Goal: Task Accomplishment & Management: Manage account settings

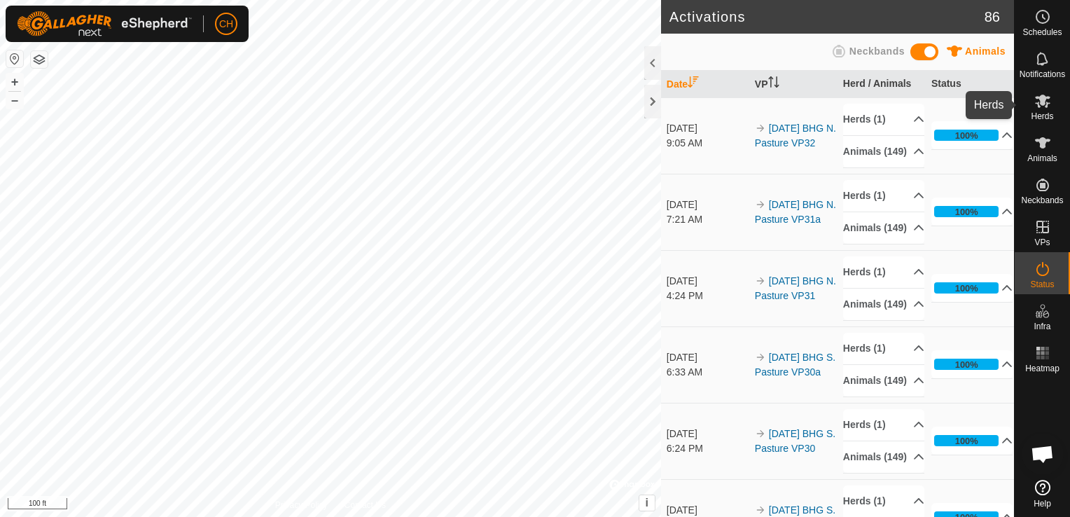
click at [1043, 112] on span "Herds" at bounding box center [1042, 116] width 22 height 8
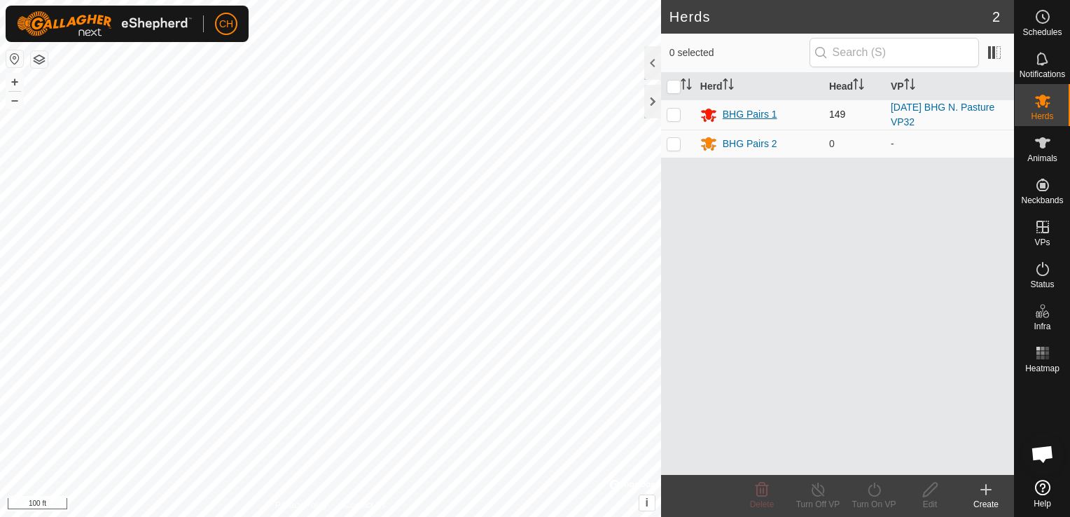
click at [755, 113] on div "BHG Pairs 1" at bounding box center [750, 114] width 55 height 15
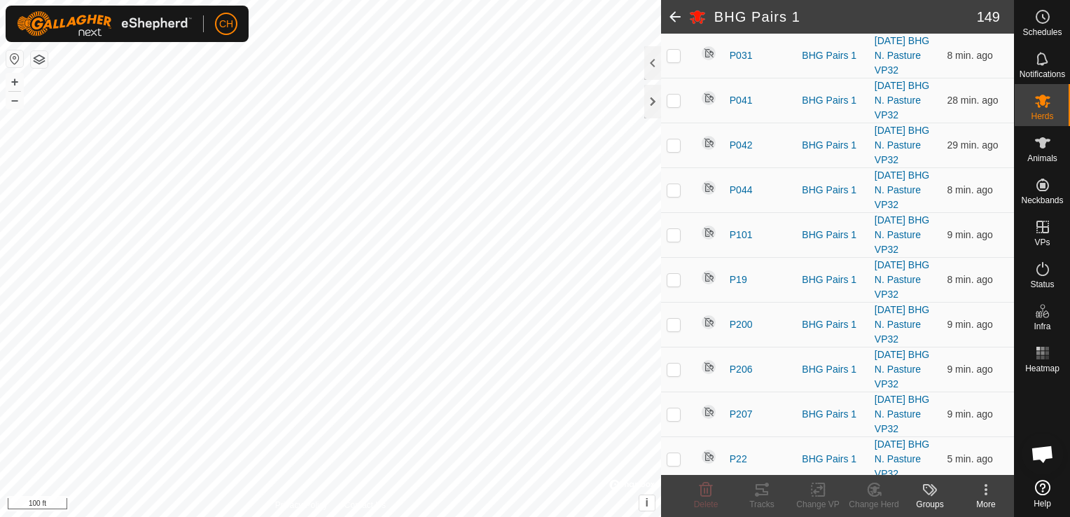
scroll to position [5446, 0]
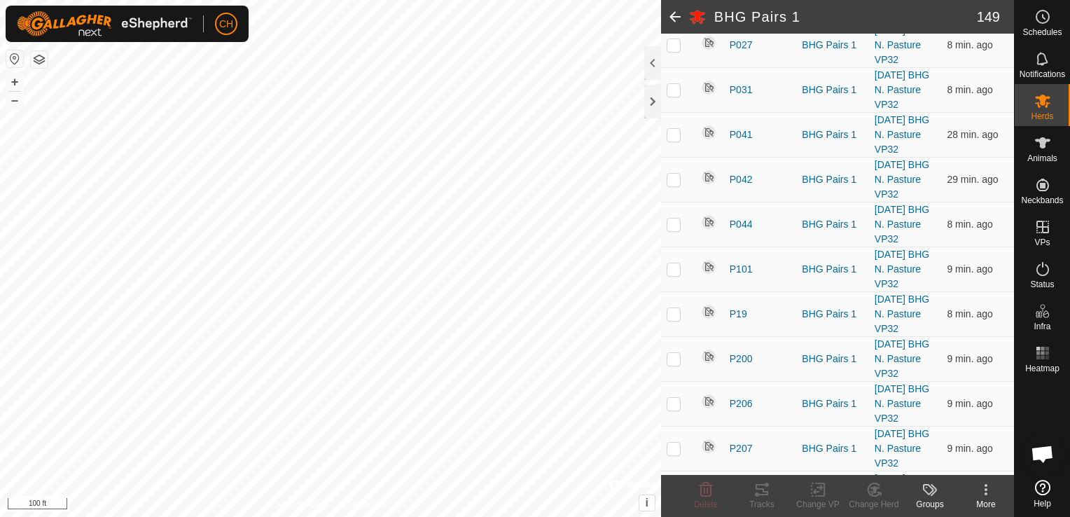
click at [985, 490] on icon at bounding box center [986, 489] width 3 height 3
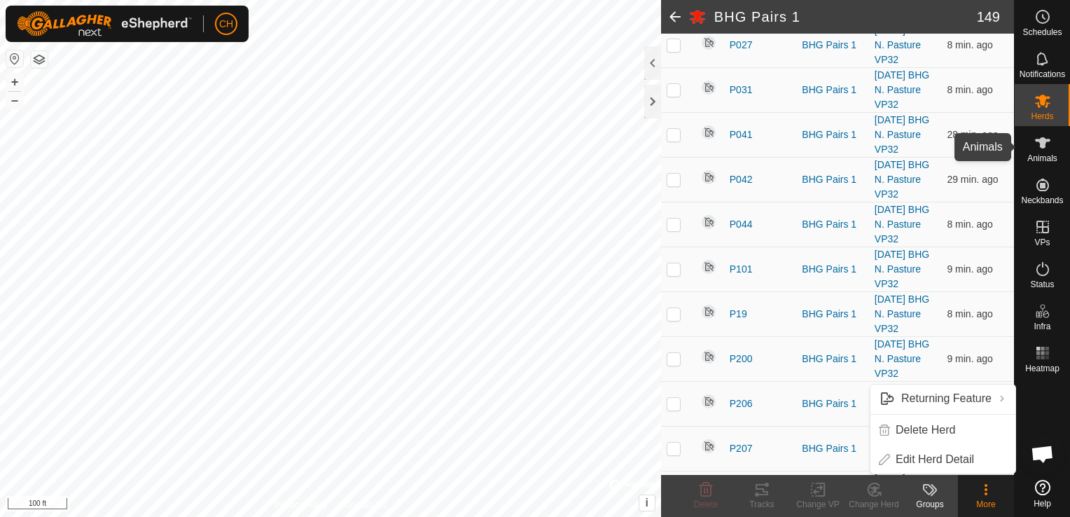
click at [1051, 154] on span "Animals" at bounding box center [1042, 158] width 30 height 8
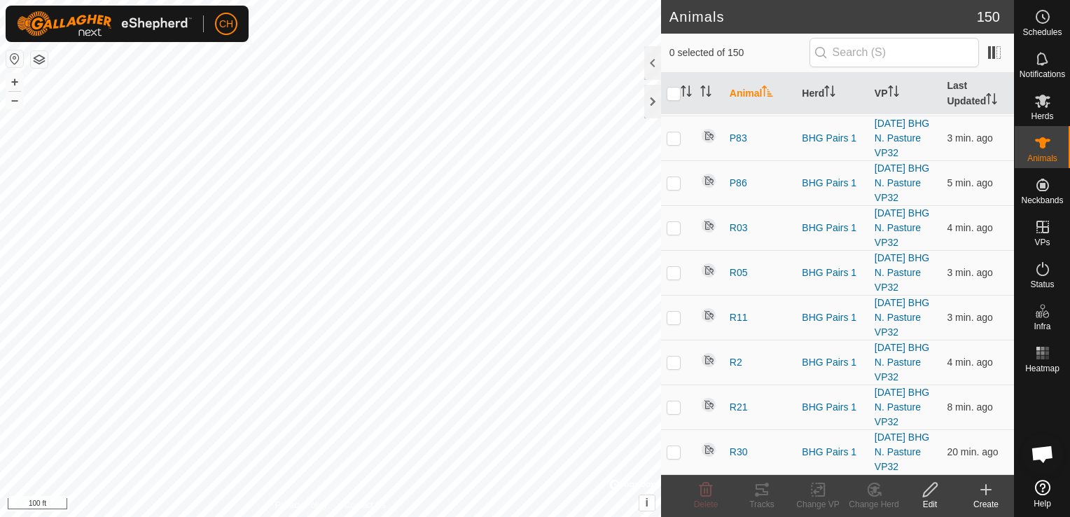
scroll to position [7143, 0]
checkbox input "true"
click at [929, 494] on icon at bounding box center [931, 489] width 18 height 17
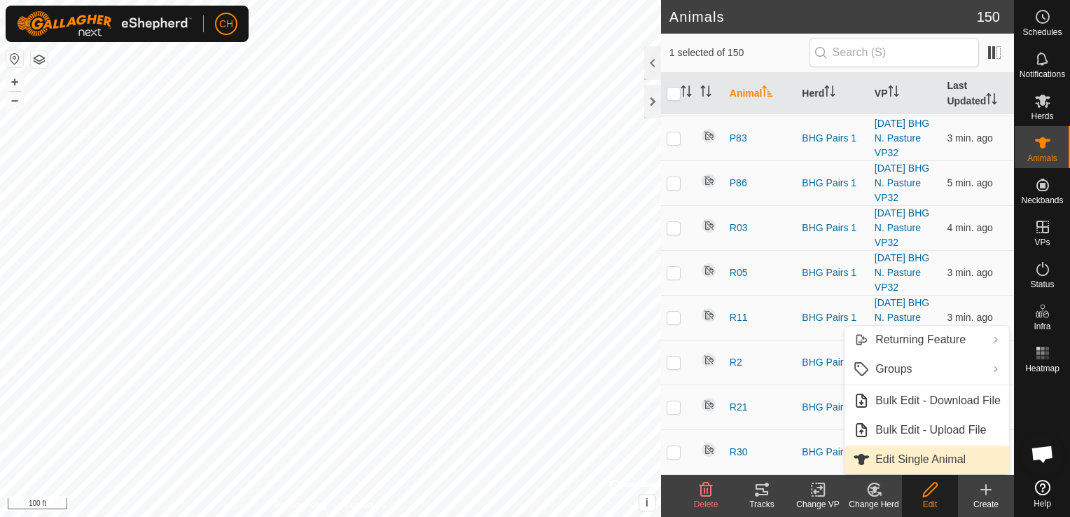
click at [927, 469] on link "Edit Single Animal" at bounding box center [927, 459] width 165 height 28
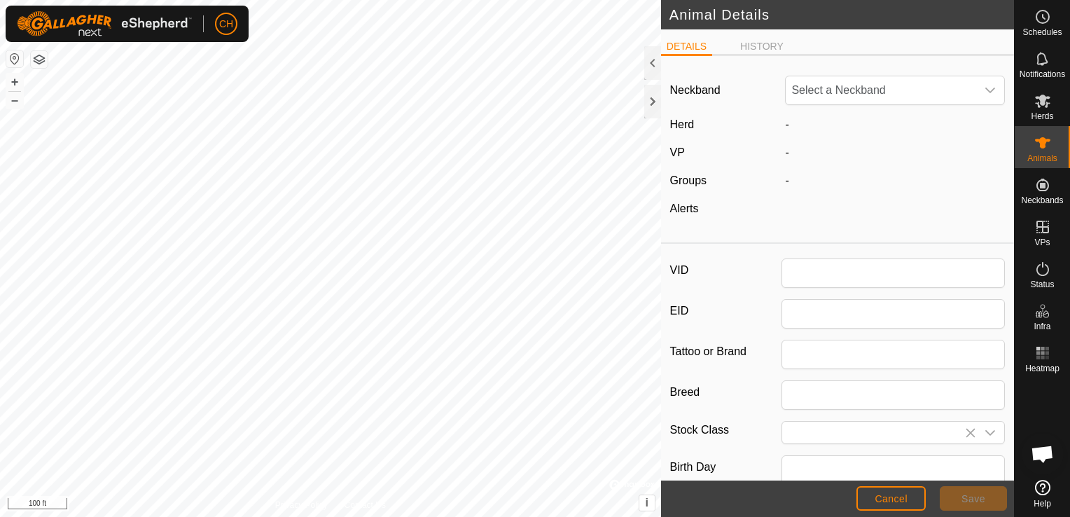
type input "P17"
type input "0"
click at [977, 99] on div "dropdown trigger" at bounding box center [990, 90] width 28 height 28
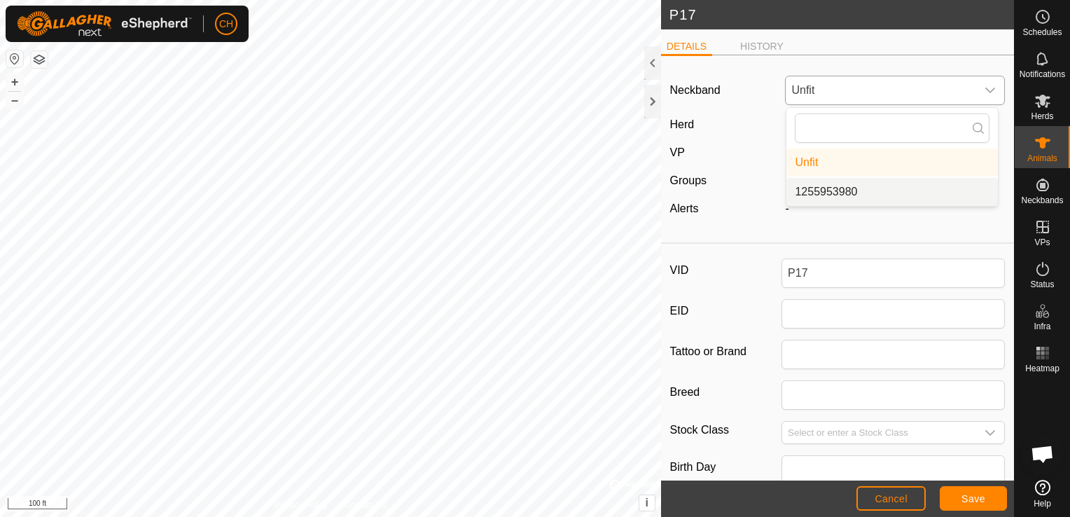
click at [826, 195] on li "1255953980" at bounding box center [892, 192] width 212 height 28
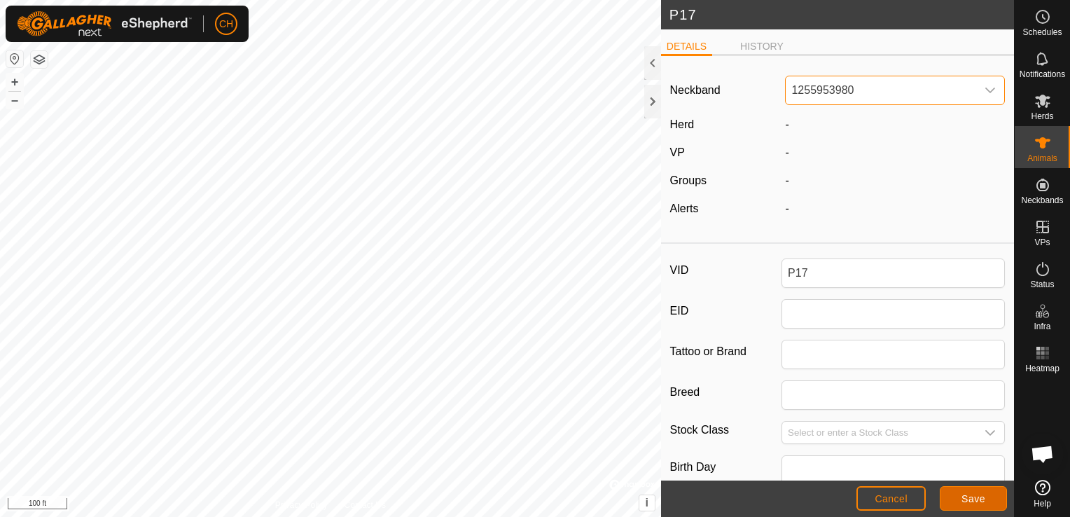
click at [972, 503] on span "Save" at bounding box center [974, 498] width 24 height 11
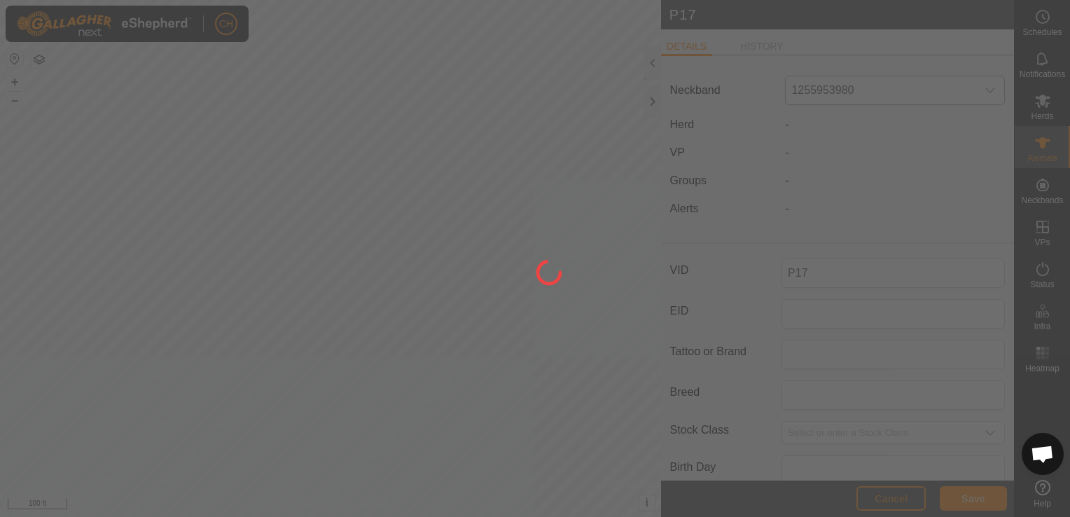
type input "-"
type input "0 kg"
type input "-"
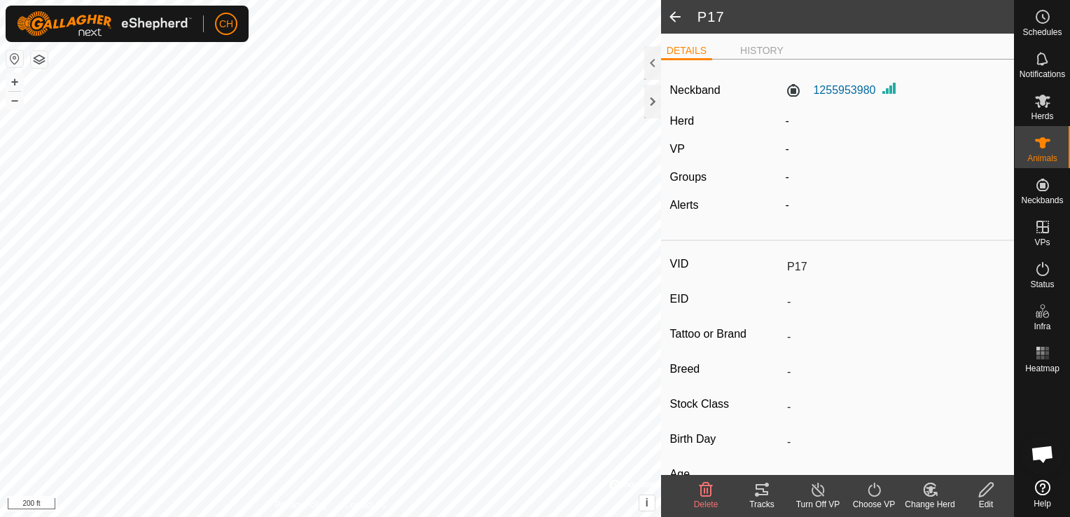
click at [785, 120] on span "-" at bounding box center [787, 121] width 4 height 12
click at [684, 123] on label "Herd" at bounding box center [682, 121] width 25 height 12
click at [990, 490] on icon at bounding box center [987, 489] width 18 height 17
type input "0"
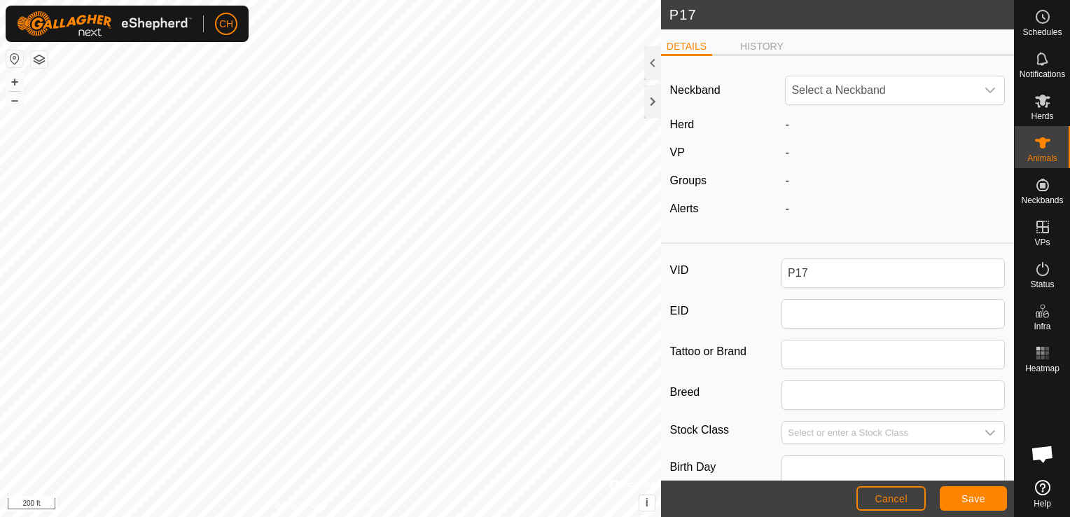
click at [829, 120] on div "-" at bounding box center [894, 124] width 231 height 17
click at [985, 94] on icon "dropdown trigger" at bounding box center [990, 90] width 11 height 11
click at [831, 202] on div "-" at bounding box center [894, 208] width 231 height 17
click at [898, 499] on span "Cancel" at bounding box center [891, 498] width 33 height 11
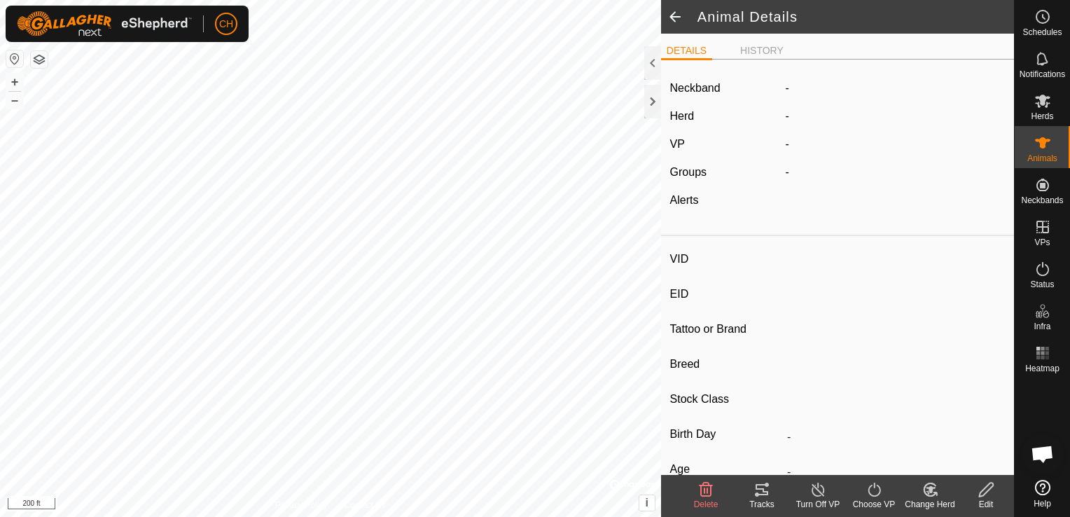
type input "P17"
type input "-"
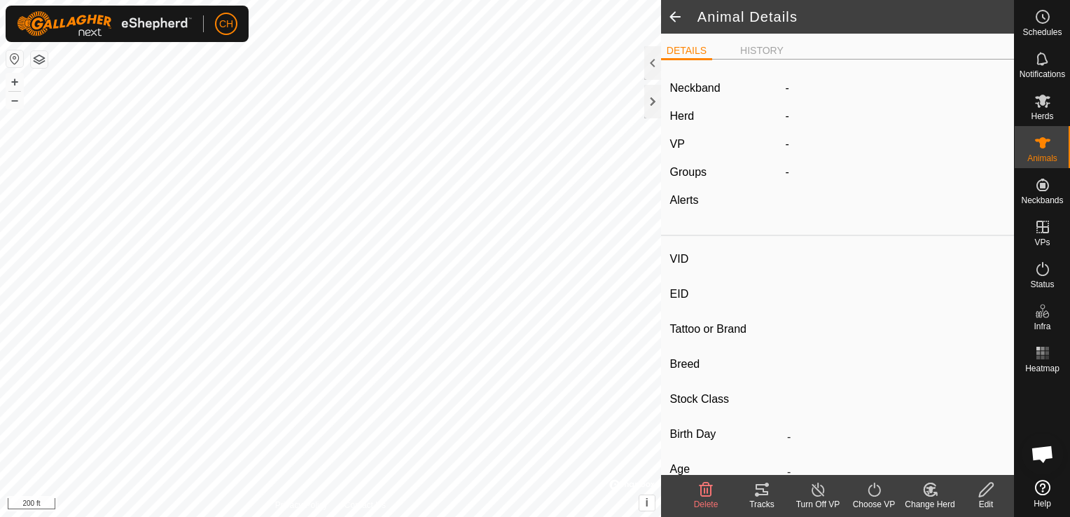
type input "0 kg"
type input "-"
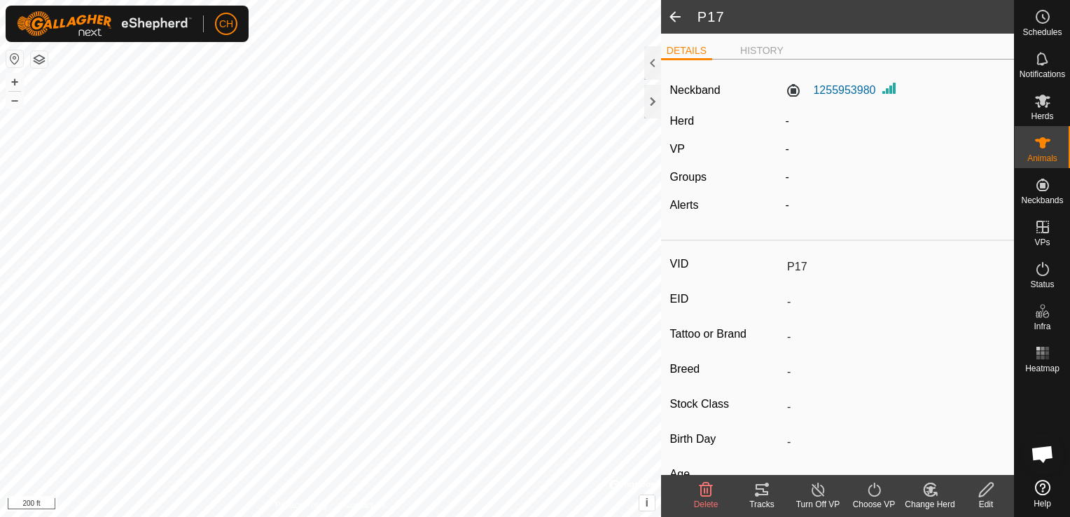
click at [931, 492] on icon at bounding box center [931, 489] width 10 height 7
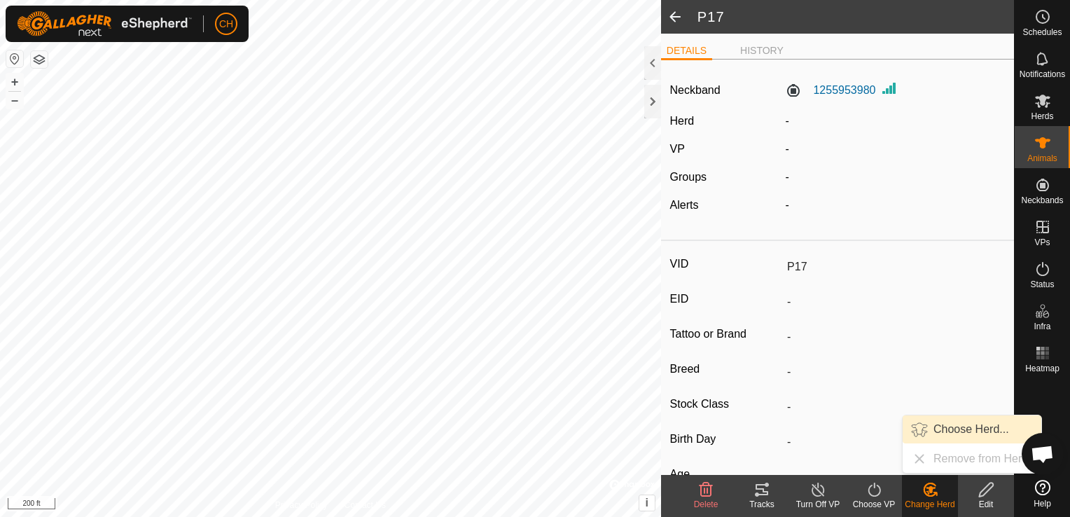
click at [949, 430] on link "Choose Herd..." at bounding box center [972, 429] width 139 height 28
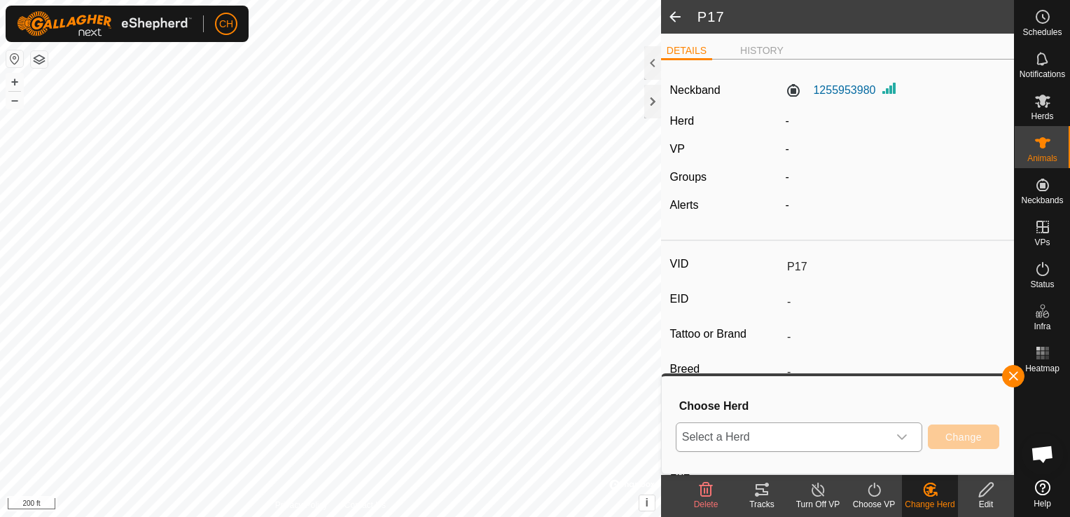
click at [908, 441] on icon "dropdown trigger" at bounding box center [901, 436] width 11 height 11
click at [782, 365] on li "BHG Pairs 1" at bounding box center [800, 370] width 247 height 35
click at [978, 436] on span "Change" at bounding box center [963, 436] width 36 height 11
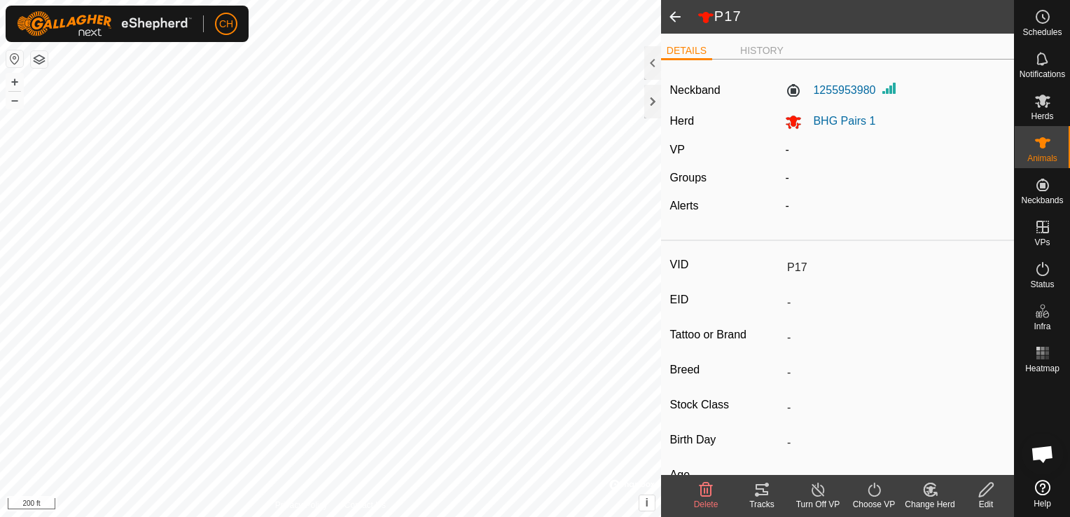
click at [979, 498] on div "Edit" at bounding box center [986, 504] width 56 height 13
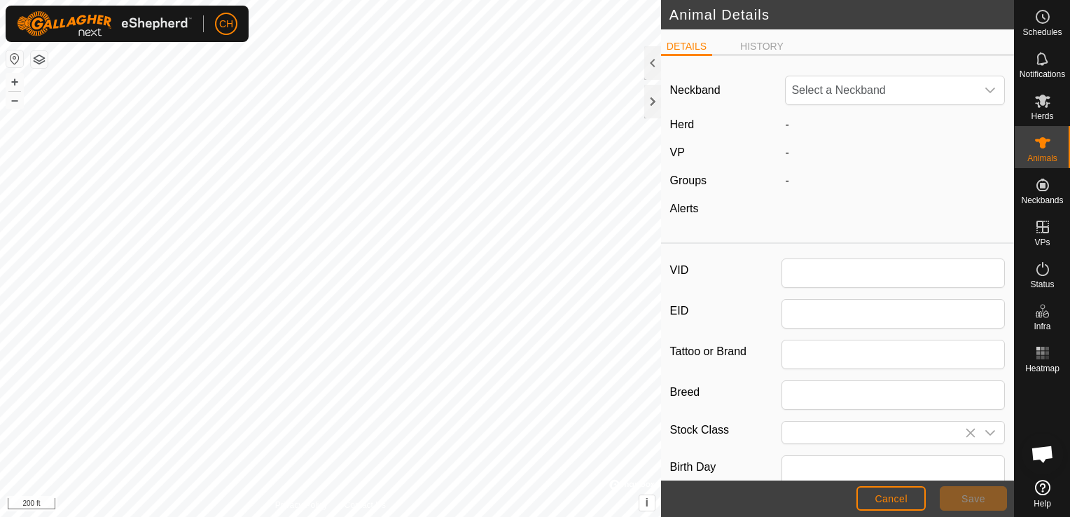
type input "P17"
type input "0"
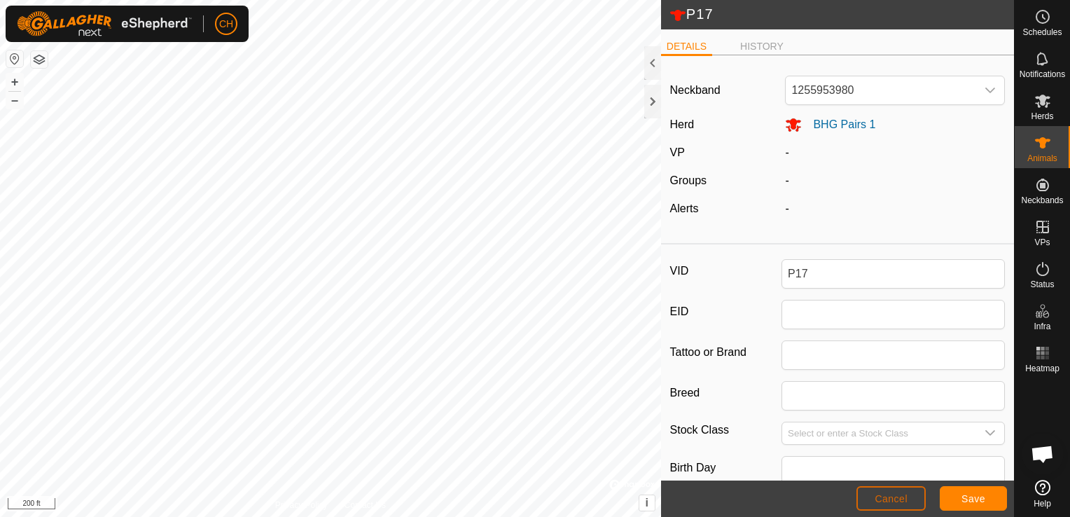
click at [901, 503] on span "Cancel" at bounding box center [891, 498] width 33 height 11
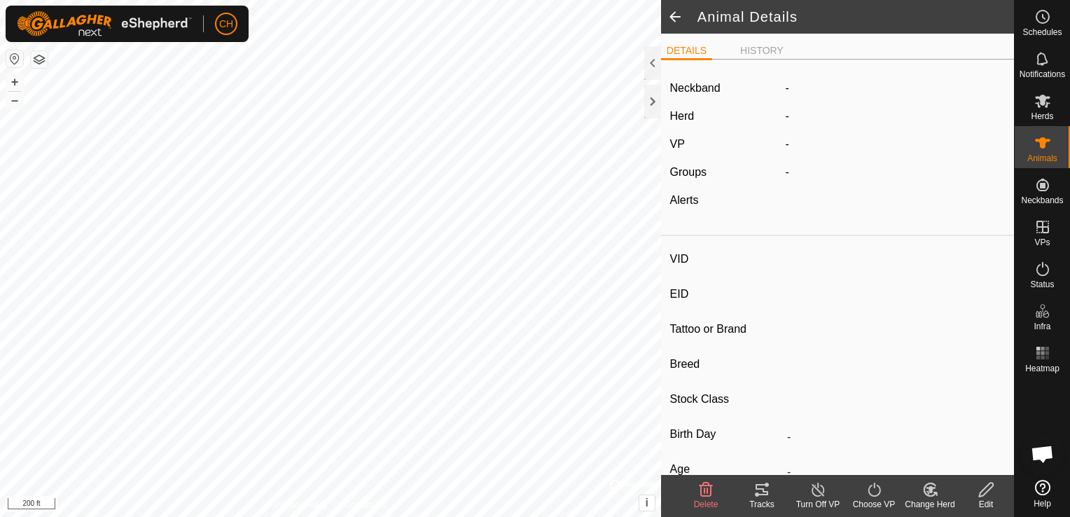
type input "P17"
type input "-"
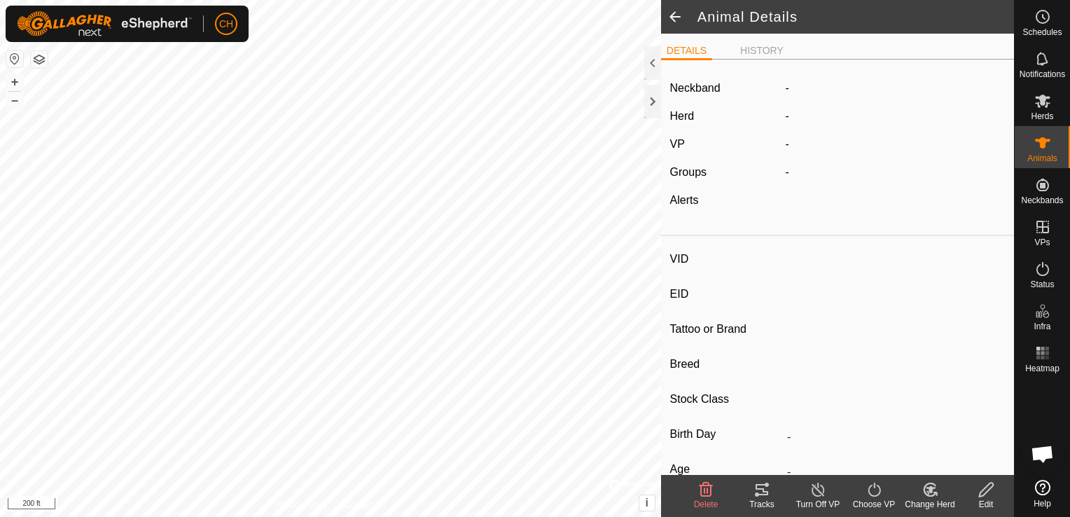
type input "0 kg"
type input "-"
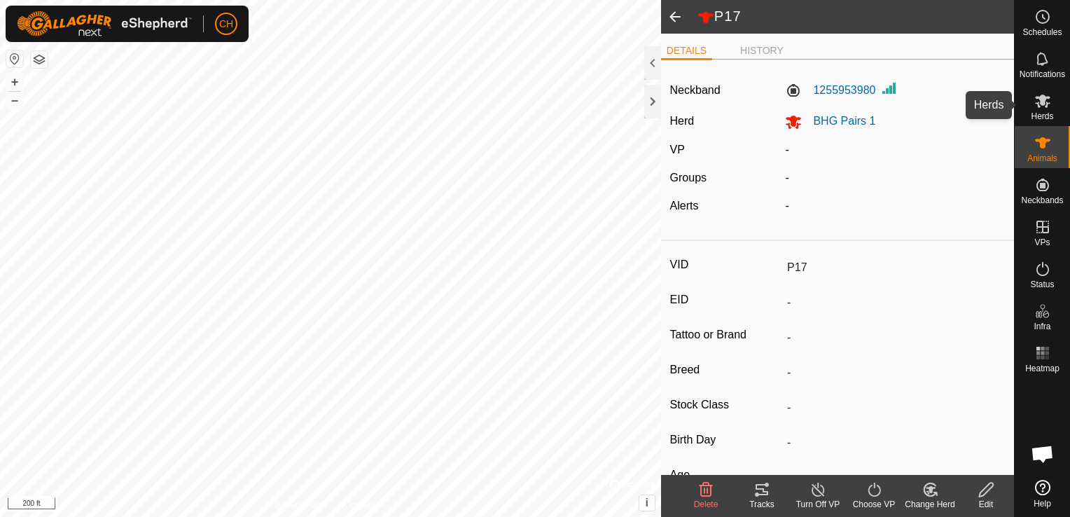
click at [1047, 109] on es-mob-svg-icon at bounding box center [1042, 101] width 25 height 22
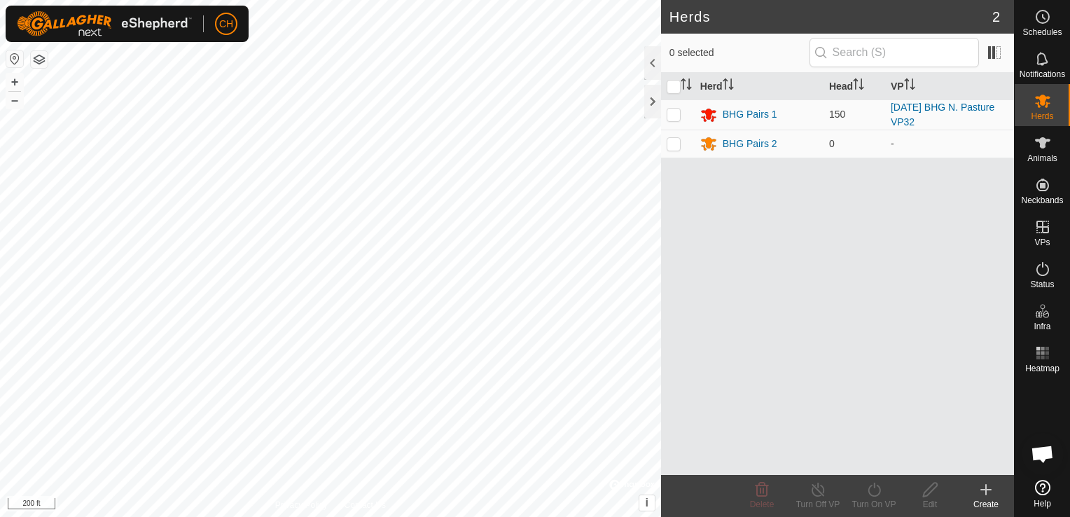
click at [826, 54] on p-inputicon at bounding box center [820, 52] width 11 height 11
click at [852, 54] on input "text" at bounding box center [894, 52] width 169 height 29
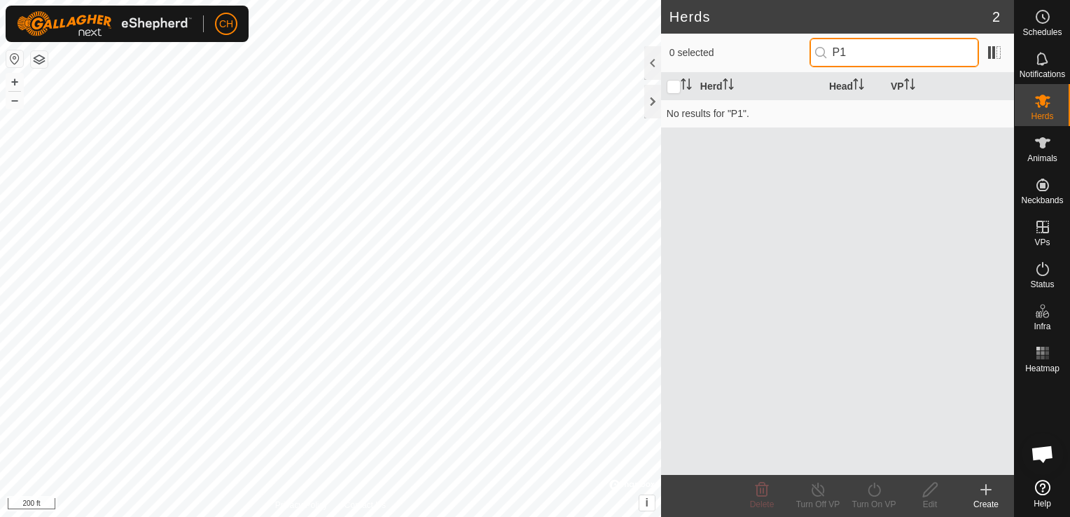
type input "P"
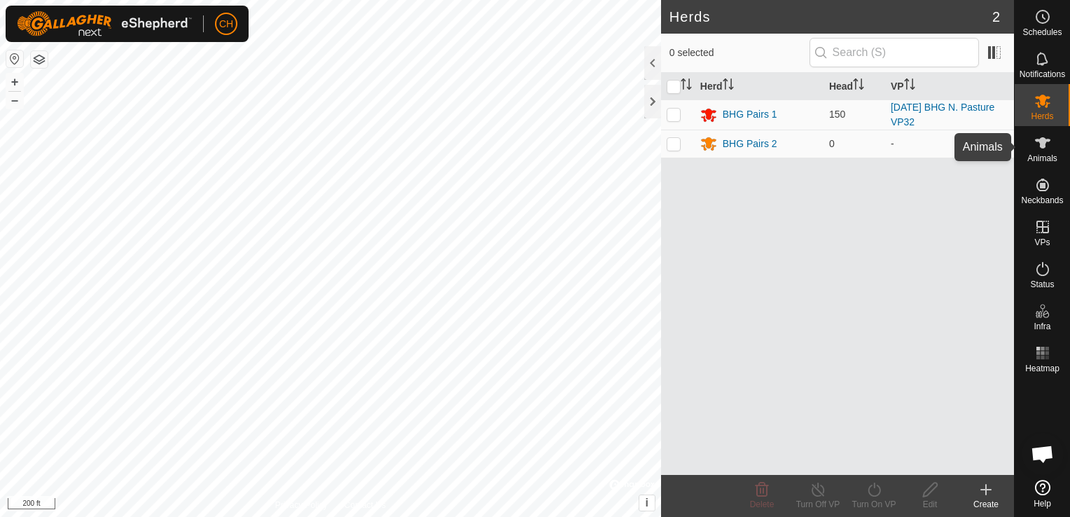
click at [1043, 148] on icon at bounding box center [1042, 142] width 17 height 17
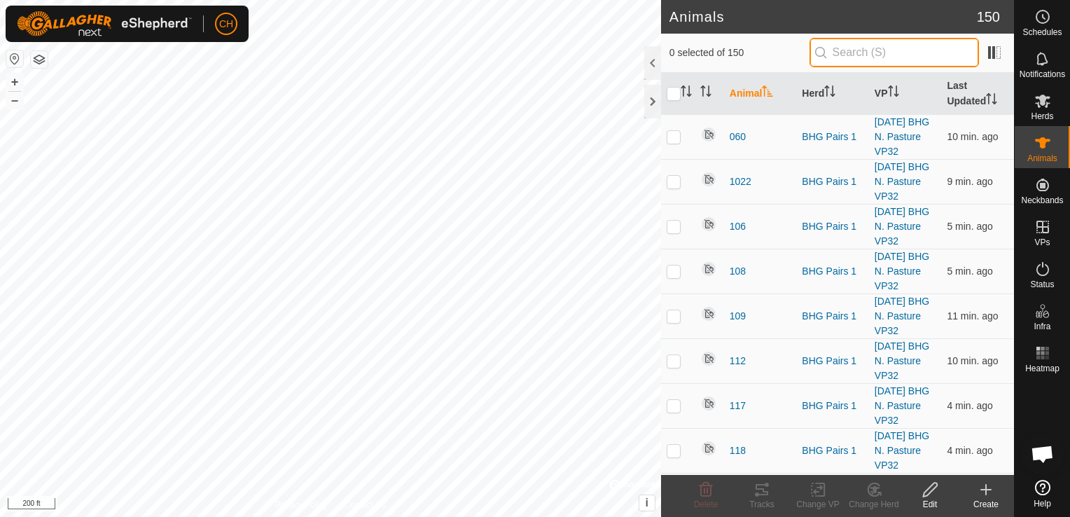
click at [899, 53] on input "text" at bounding box center [894, 52] width 169 height 29
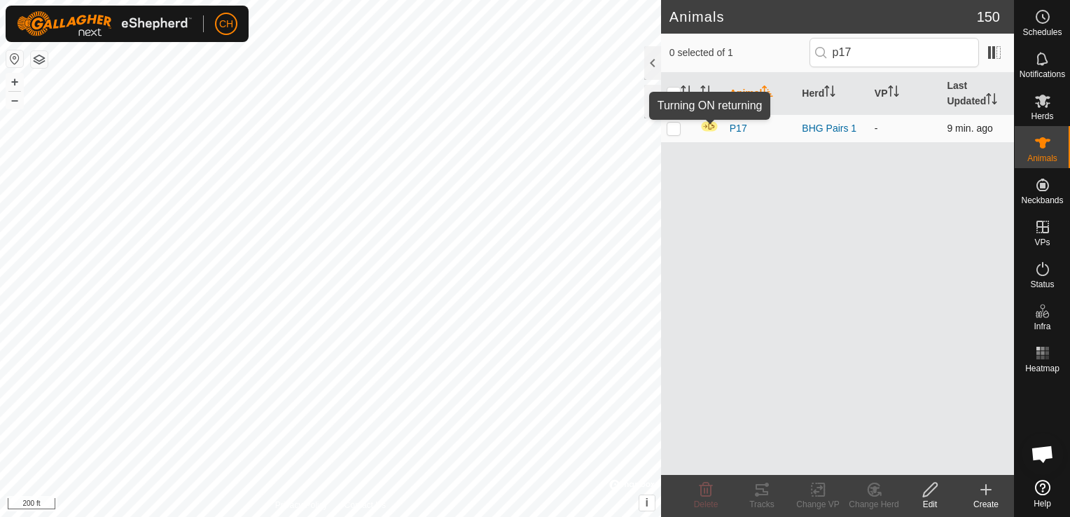
click at [707, 130] on img at bounding box center [709, 126] width 18 height 12
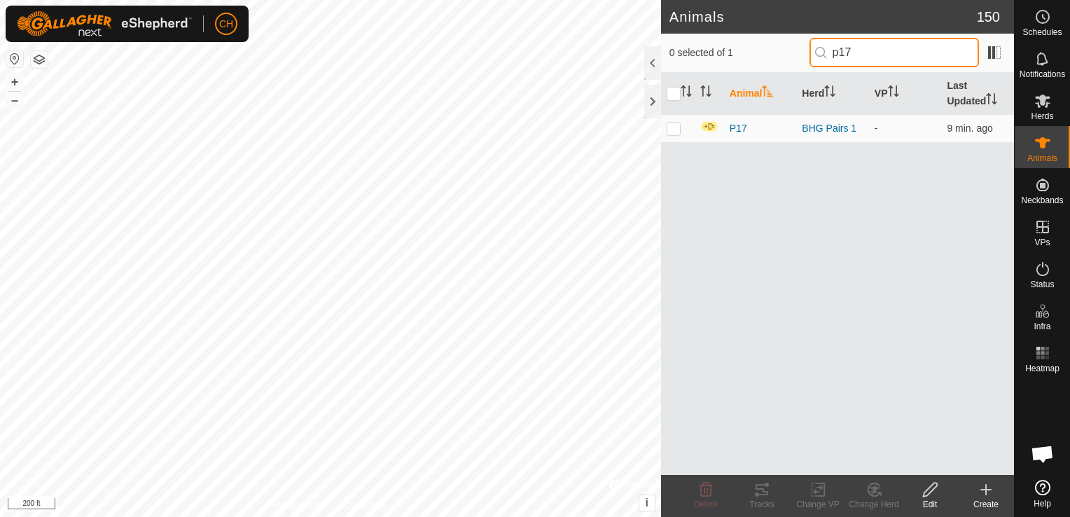
click at [868, 53] on input "p17" at bounding box center [894, 52] width 169 height 29
type input "p"
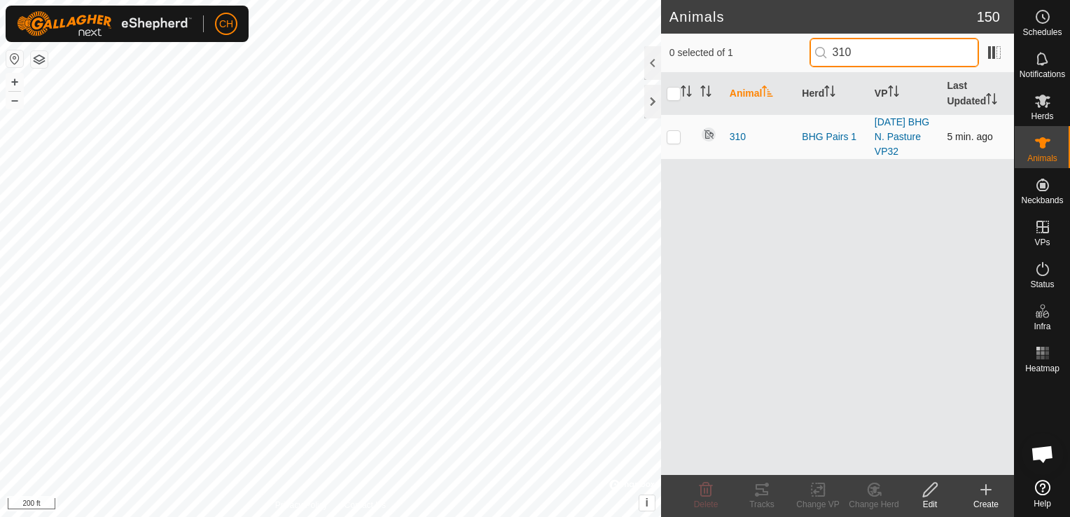
type input "310"
click at [675, 137] on p-checkbox at bounding box center [674, 136] width 14 height 11
checkbox input "true"
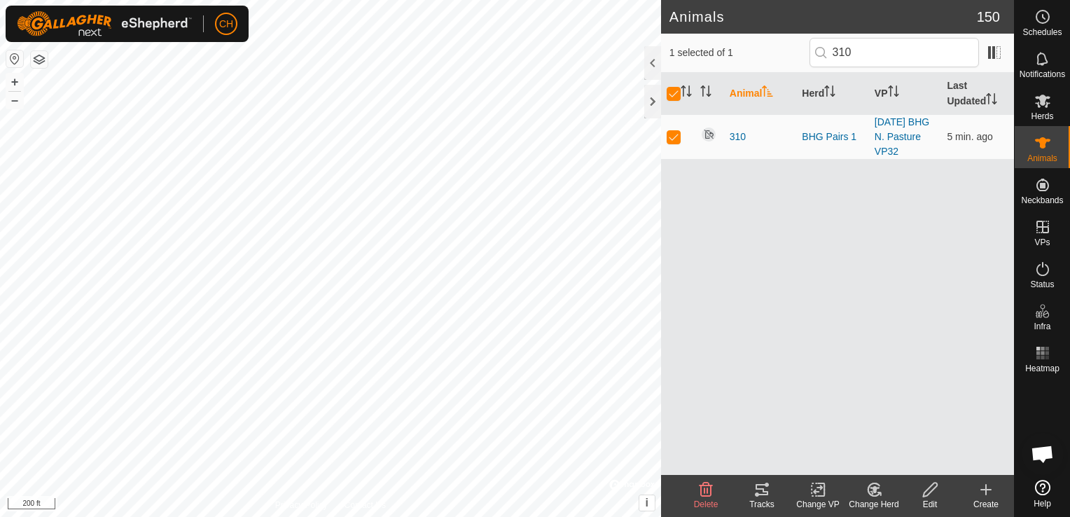
click at [877, 500] on div "Change Herd" at bounding box center [874, 504] width 56 height 13
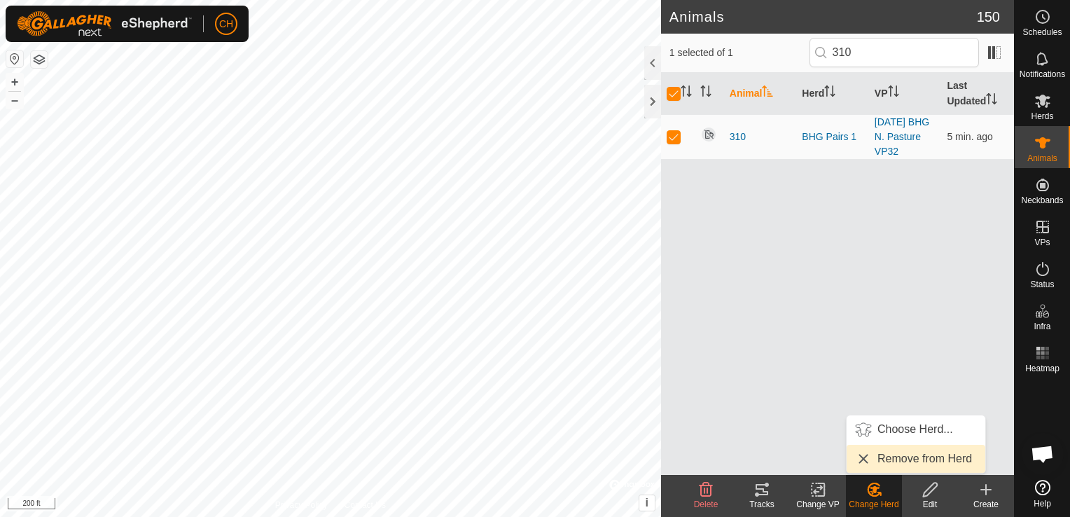
click at [906, 464] on link "Remove from Herd" at bounding box center [916, 459] width 139 height 28
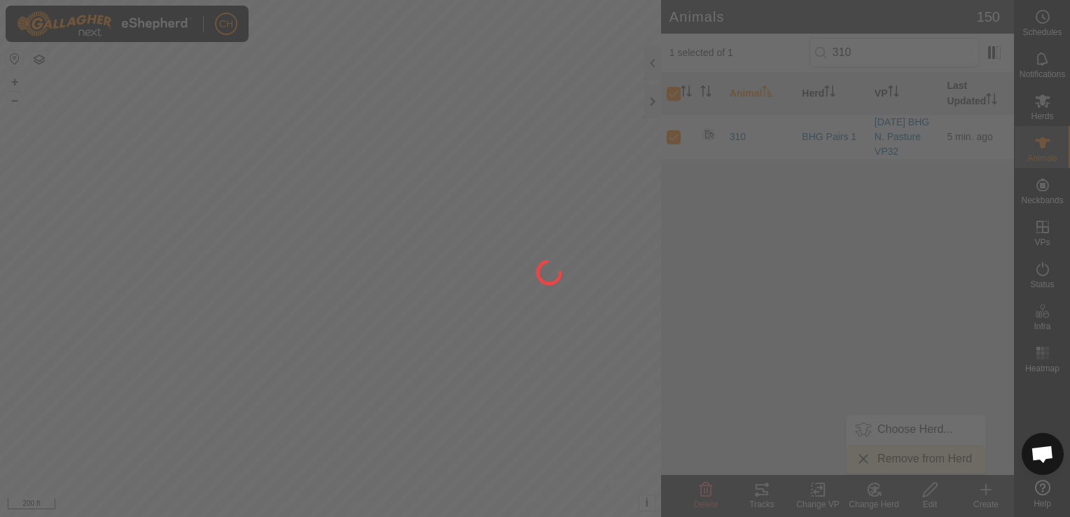
checkbox input "false"
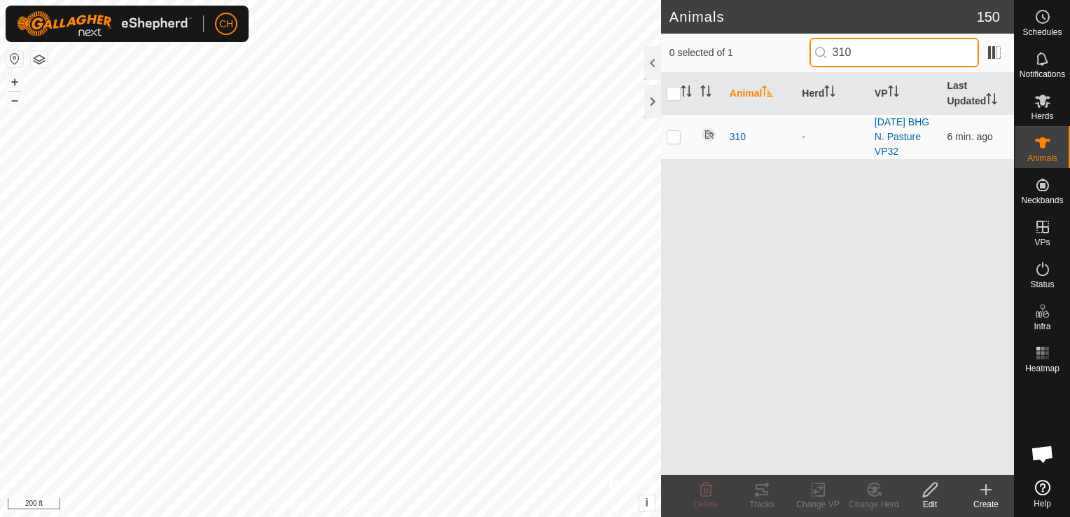
click at [873, 49] on input "310" at bounding box center [894, 52] width 169 height 29
type input "3"
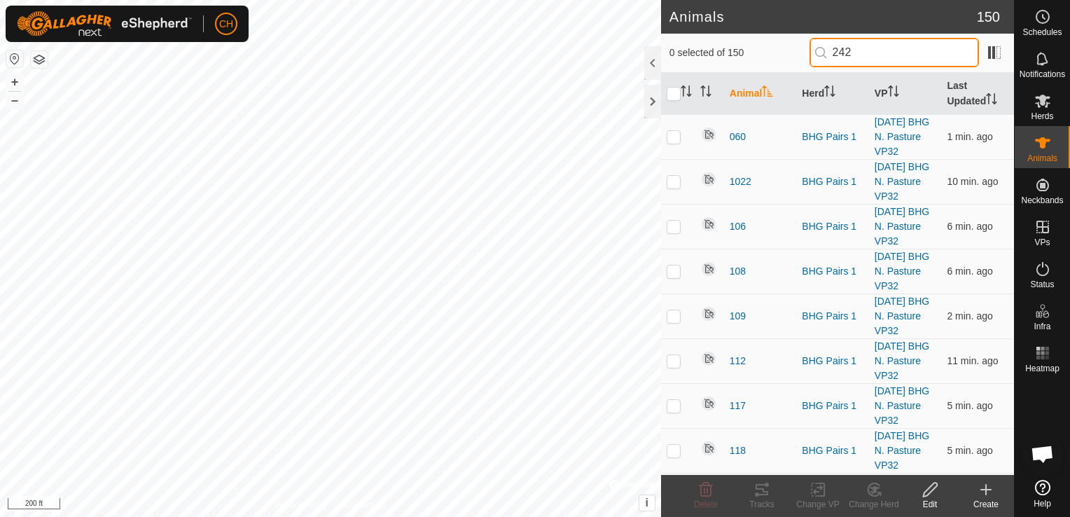
type input "242"
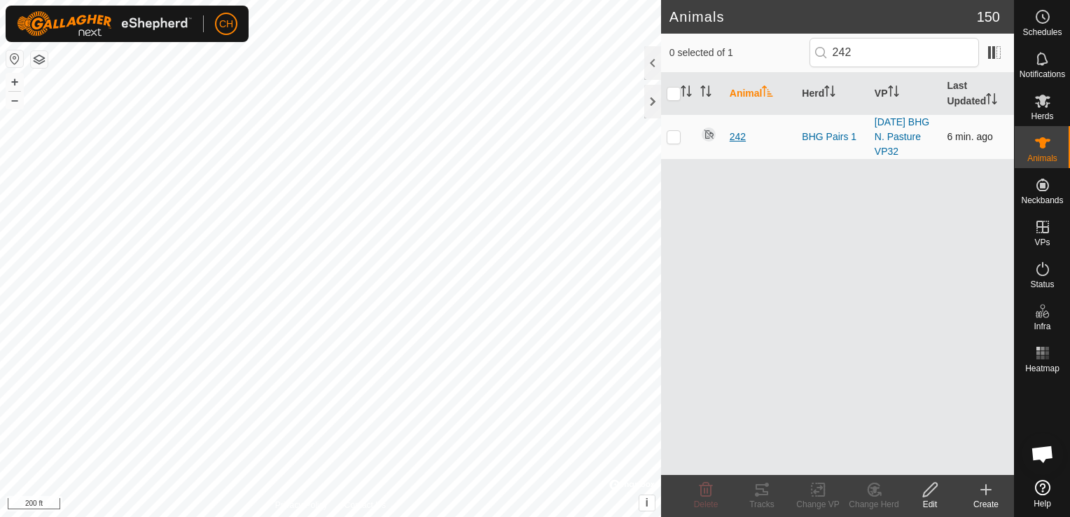
click at [737, 136] on span "242" at bounding box center [738, 137] width 16 height 15
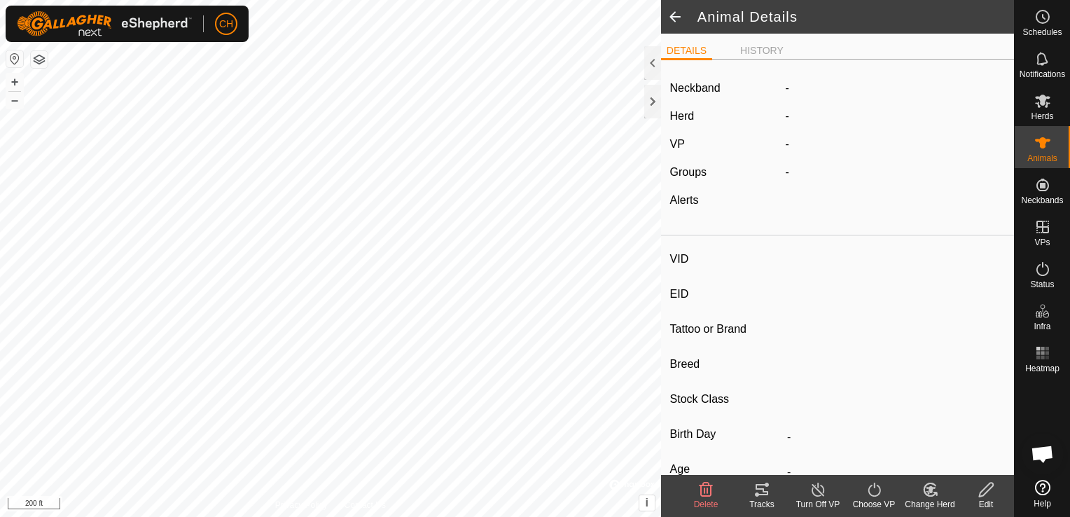
type input "242"
type input "-"
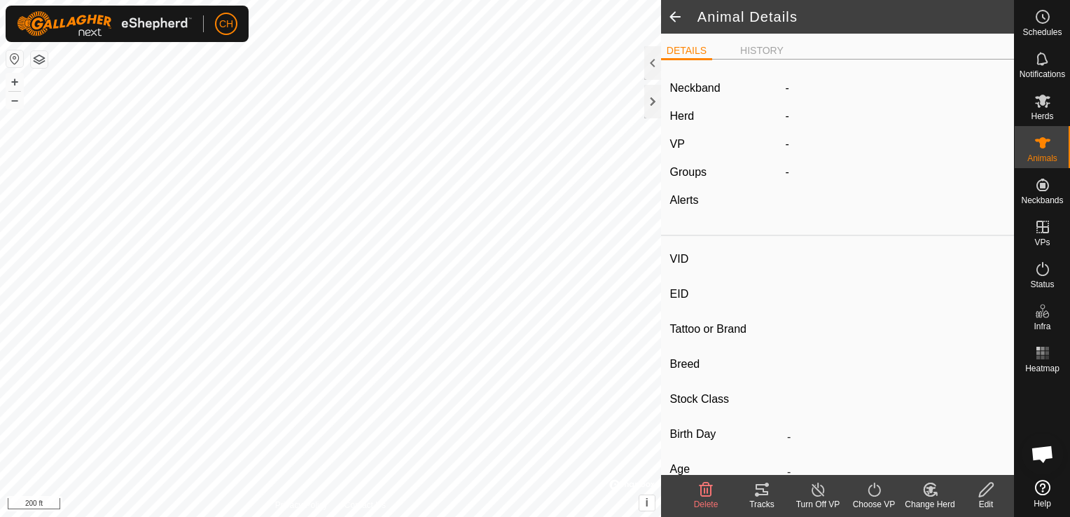
type input "0 kg"
type input "-"
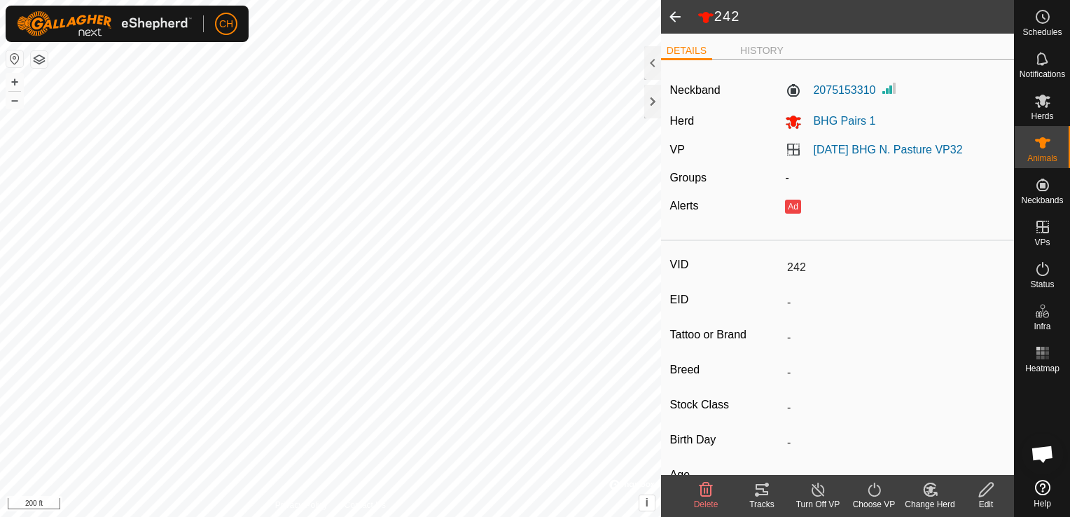
click at [938, 495] on icon at bounding box center [931, 489] width 18 height 17
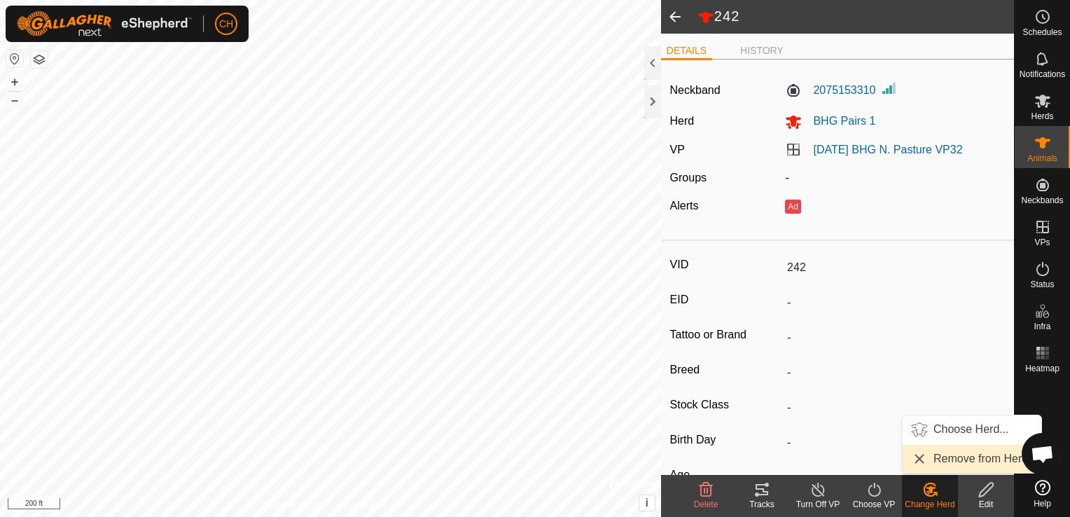
click at [957, 464] on link "Remove from Herd" at bounding box center [972, 459] width 139 height 28
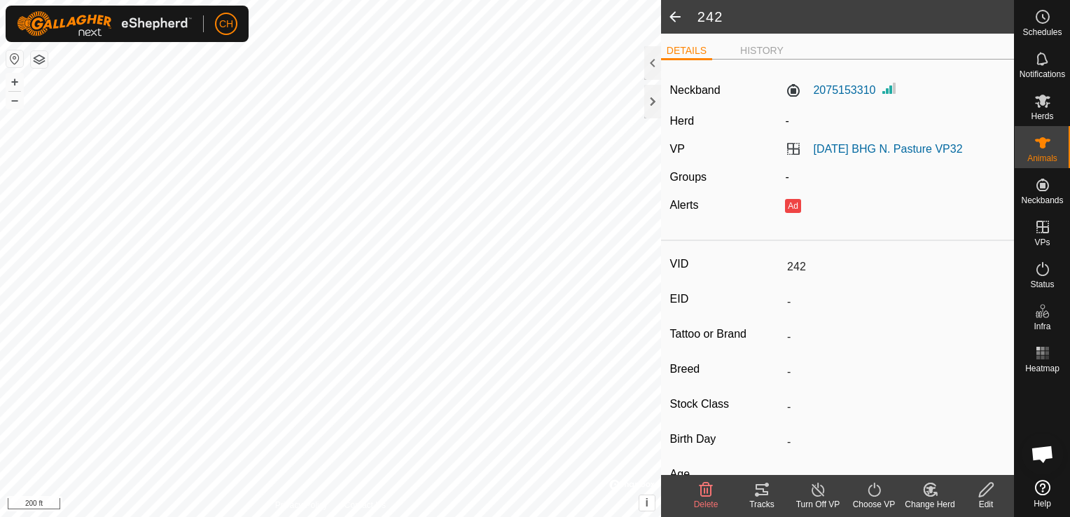
click at [824, 494] on icon at bounding box center [819, 489] width 18 height 17
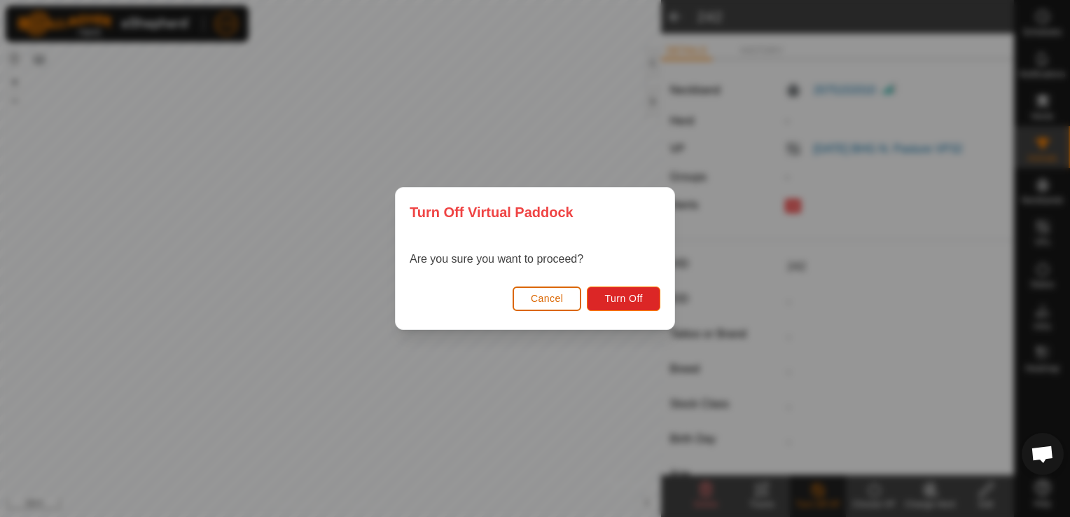
click at [541, 299] on span "Cancel" at bounding box center [547, 298] width 33 height 11
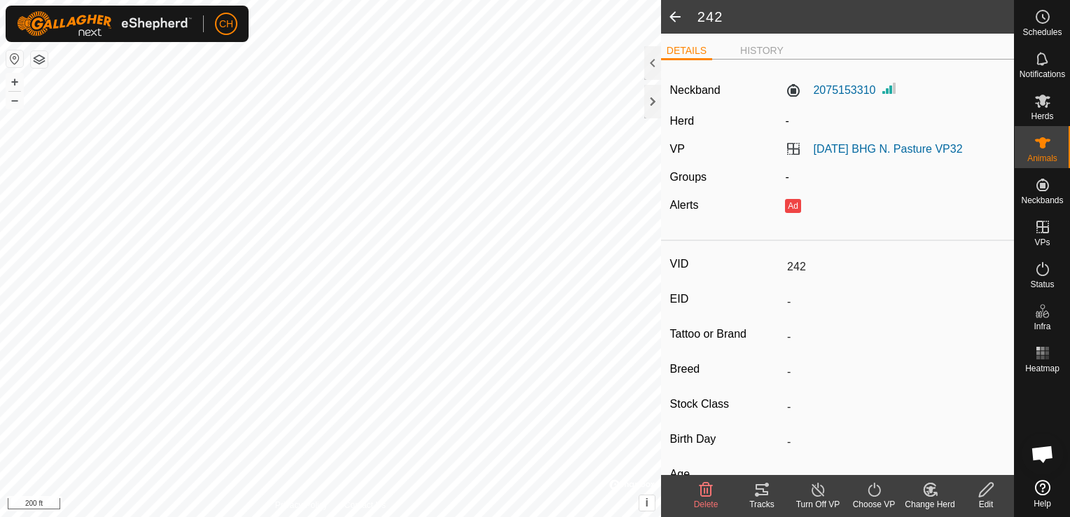
click at [994, 488] on icon at bounding box center [987, 489] width 18 height 17
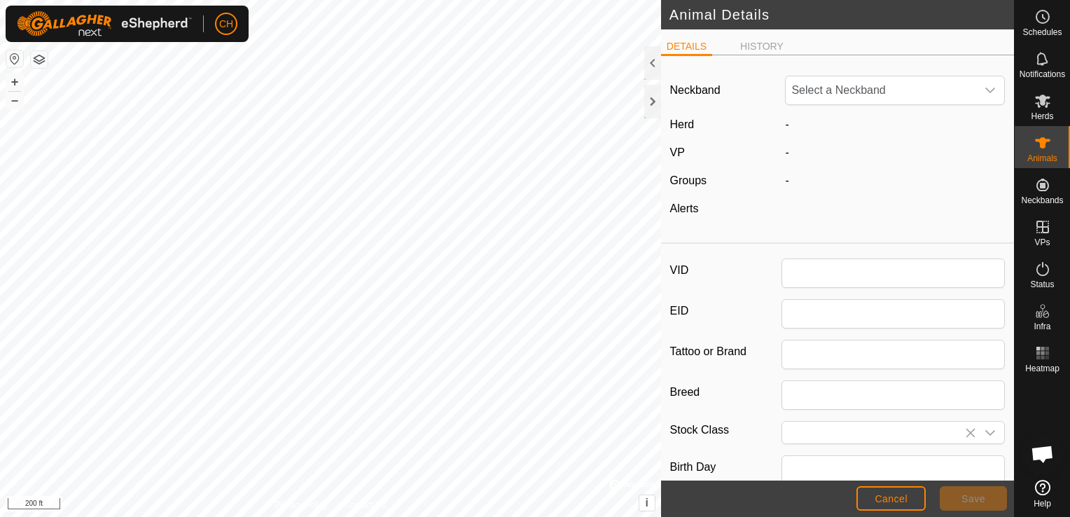
type input "242"
type input "0"
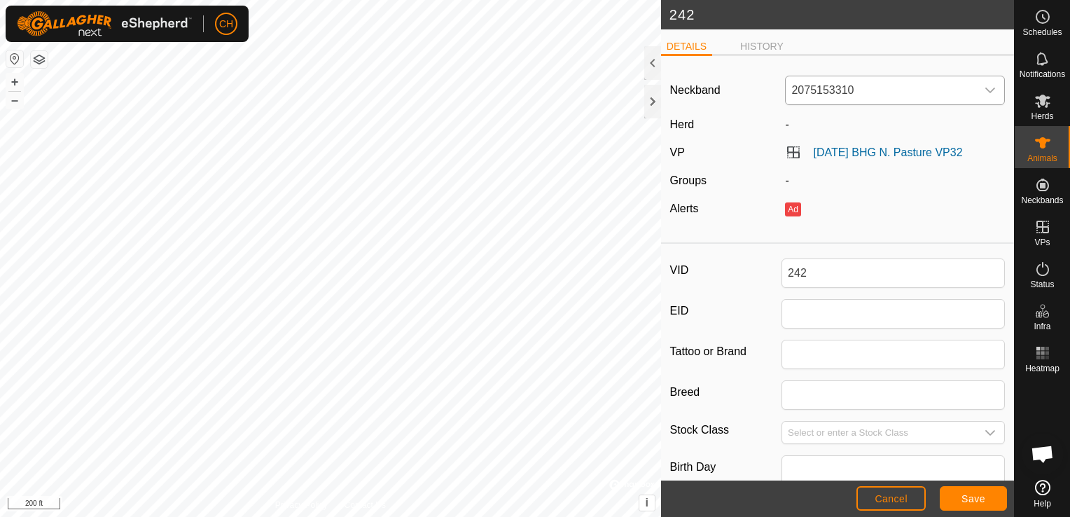
click at [988, 91] on div "dropdown trigger" at bounding box center [990, 90] width 28 height 28
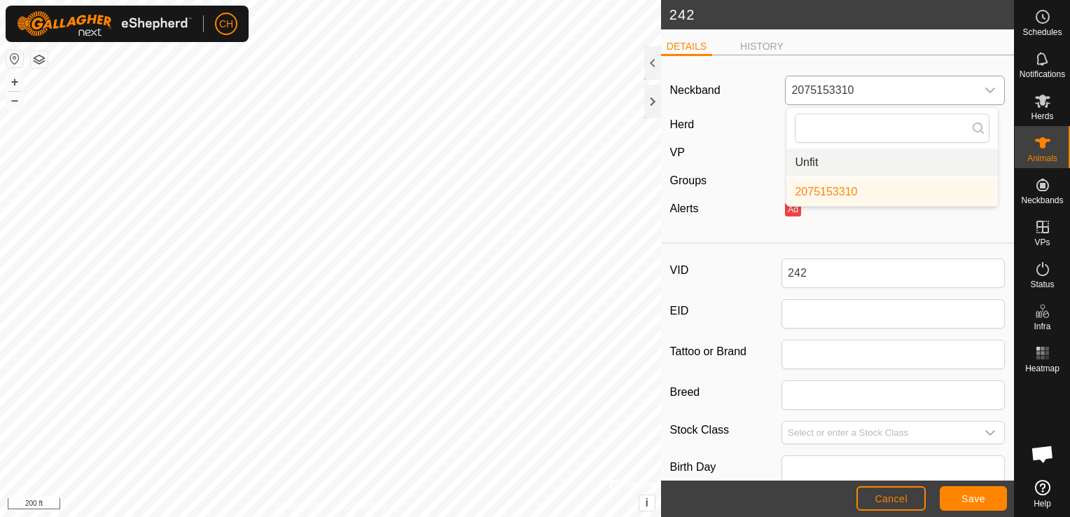
click at [814, 164] on li "Unfit" at bounding box center [892, 162] width 212 height 28
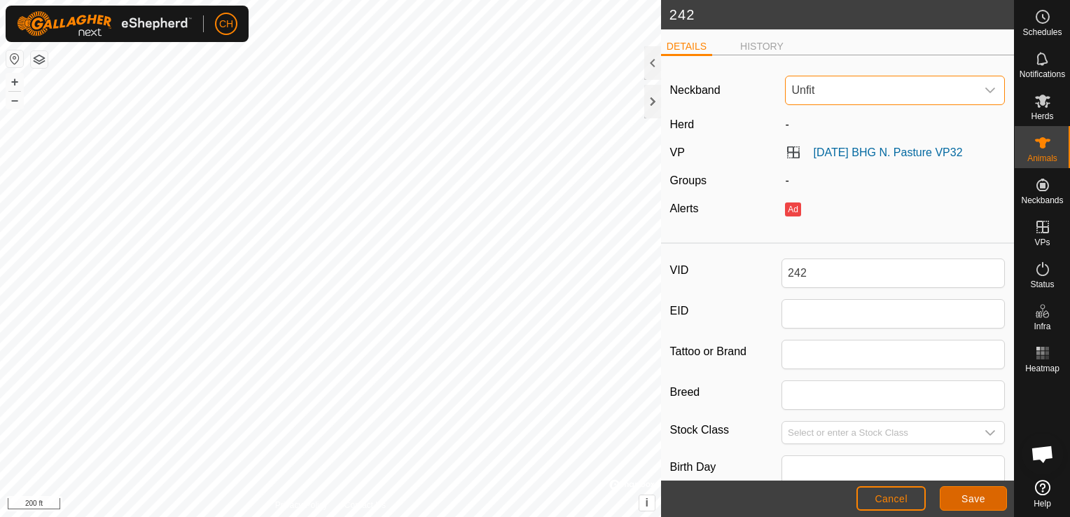
click at [972, 500] on span "Save" at bounding box center [974, 498] width 24 height 11
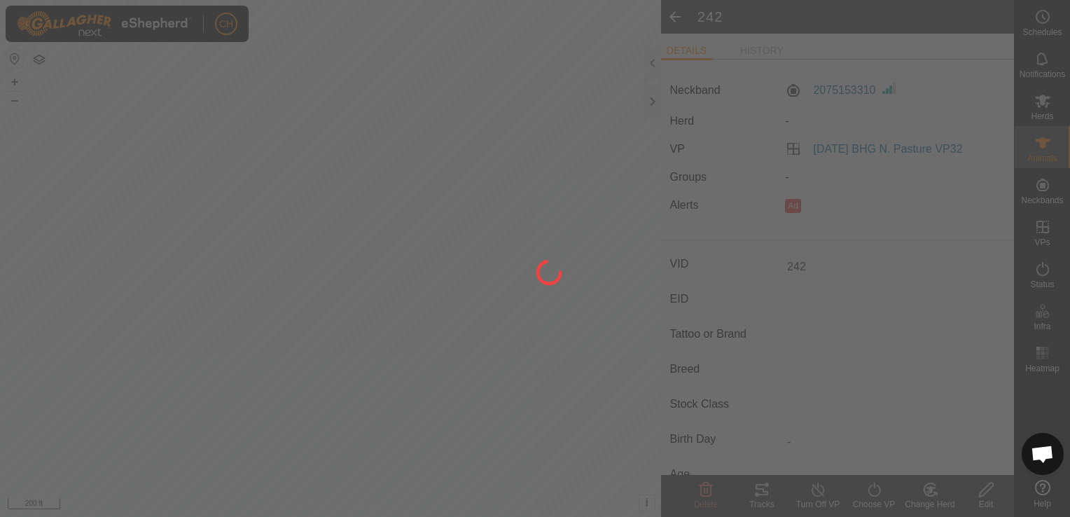
type input "-"
type input "0 kg"
type input "-"
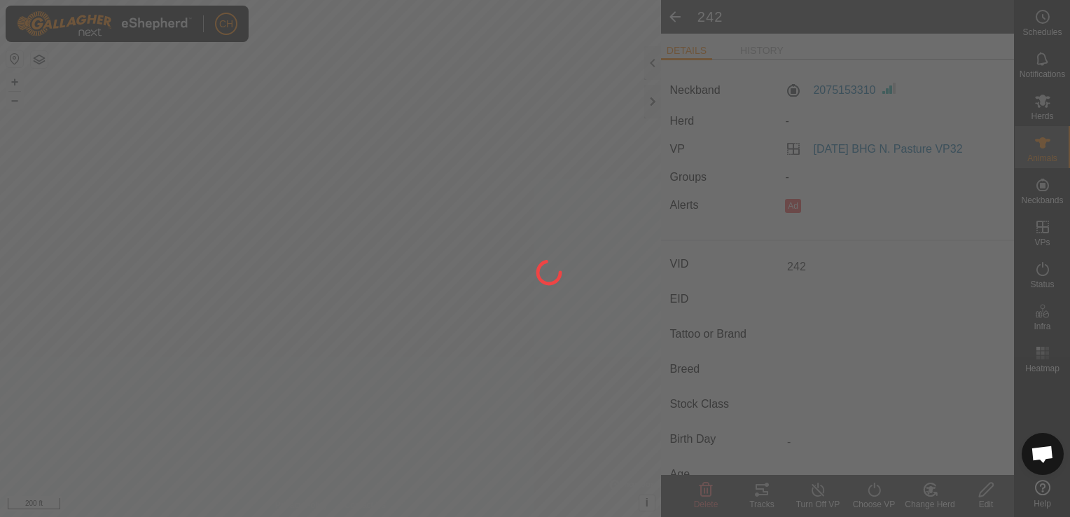
type input "-"
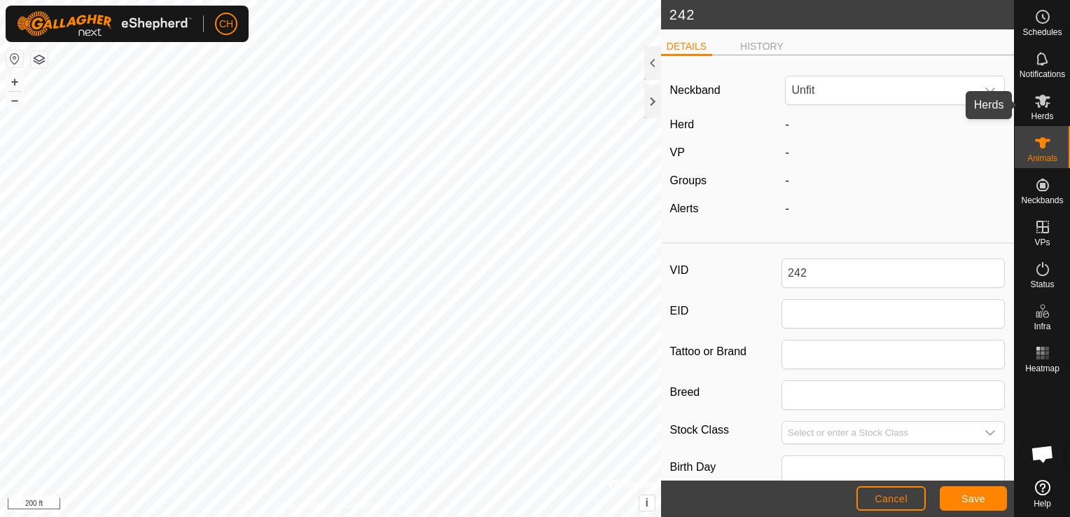
click at [1048, 112] on span "Herds" at bounding box center [1042, 116] width 22 height 8
